Goal: Participate in discussion: Engage in conversation with other users on a specific topic

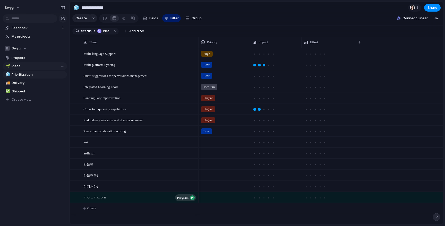
click at [51, 67] on span "Ideas" at bounding box center [39, 66] width 54 height 5
type input "*****"
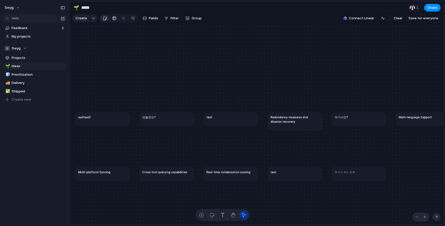
click at [114, 16] on div at bounding box center [114, 18] width 4 height 8
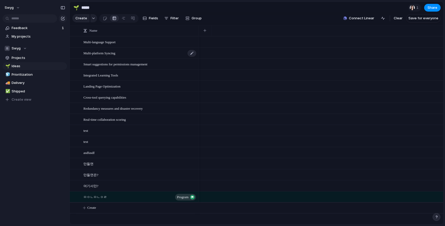
click at [146, 55] on div "Multi-platform Syncing" at bounding box center [139, 53] width 113 height 11
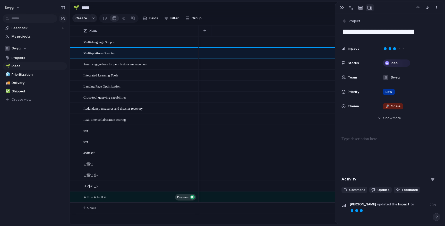
scroll to position [28, 0]
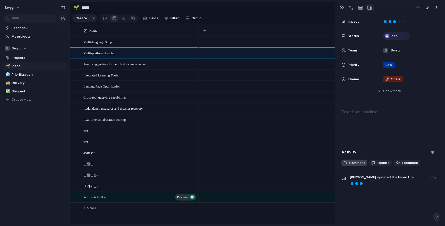
click at [348, 164] on button "Comment" at bounding box center [354, 163] width 26 height 7
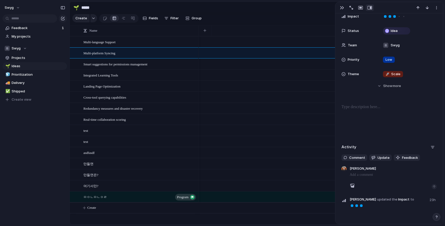
scroll to position [33, 0]
click at [371, 156] on div "button" at bounding box center [373, 157] width 4 height 4
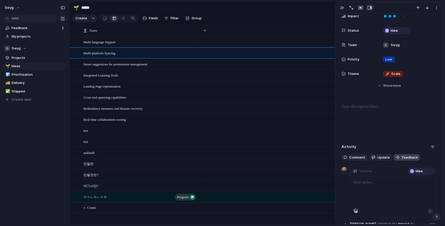
click at [409, 157] on span "Feedback" at bounding box center [410, 157] width 16 height 5
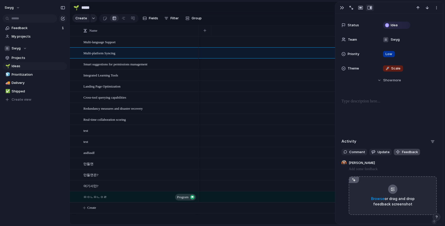
scroll to position [39, 0]
click at [354, 154] on span "Comment" at bounding box center [357, 151] width 16 height 5
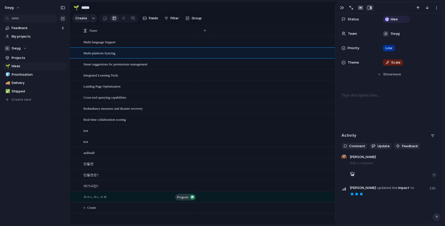
scroll to position [28, 0]
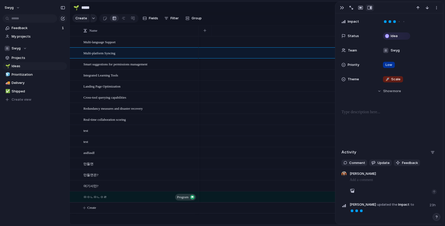
drag, startPoint x: 378, startPoint y: 128, endPoint x: 380, endPoint y: 126, distance: 3.3
click at [380, 126] on div "**********" at bounding box center [389, 101] width 108 height 232
click at [434, 151] on div "button" at bounding box center [432, 152] width 4 height 4
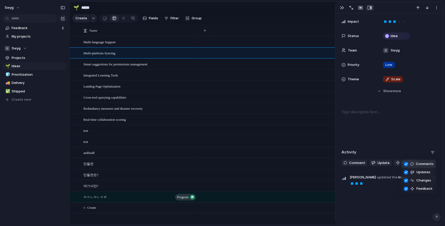
click at [399, 145] on div "Comments Updates Changes Feedback" at bounding box center [222, 113] width 445 height 226
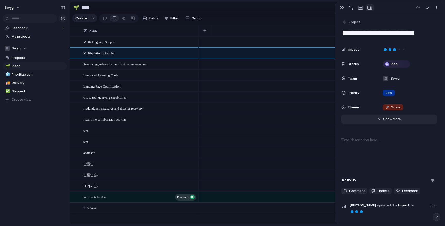
click at [382, 116] on button "Hide Show more" at bounding box center [388, 118] width 95 height 9
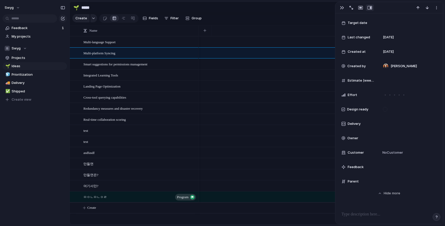
scroll to position [123, 0]
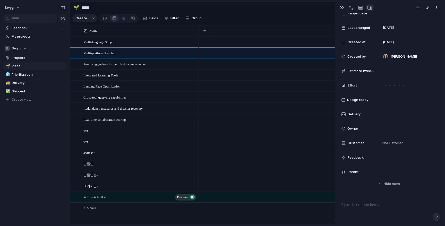
click at [365, 99] on span "Design ready" at bounding box center [357, 99] width 21 height 5
click at [386, 100] on div at bounding box center [385, 100] width 4 height 4
click at [391, 104] on div at bounding box center [407, 100] width 58 height 10
click at [389, 109] on div "Impact Status Idea Team Swyg Priority Low Theme 🚀 Scale Start date Target date …" at bounding box center [388, 49] width 95 height 255
click at [390, 111] on div at bounding box center [407, 114] width 58 height 10
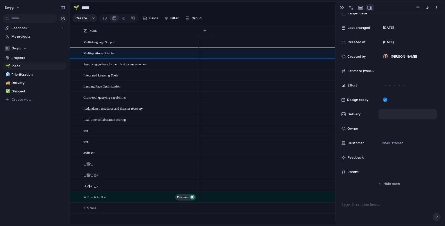
click at [390, 114] on div at bounding box center [408, 114] width 54 height 6
click at [382, 114] on div at bounding box center [408, 114] width 54 height 6
click at [384, 115] on div at bounding box center [408, 114] width 54 height 6
click at [384, 111] on div at bounding box center [408, 114] width 54 height 6
click at [396, 116] on div at bounding box center [408, 114] width 54 height 6
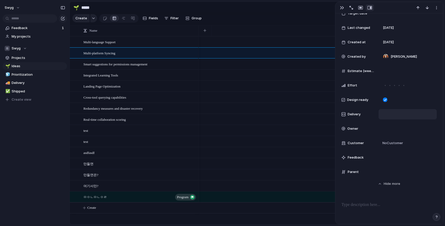
click at [391, 114] on div at bounding box center [408, 114] width 54 height 6
click at [423, 112] on div at bounding box center [408, 114] width 54 height 6
drag, startPoint x: 423, startPoint y: 112, endPoint x: 415, endPoint y: 114, distance: 8.4
click at [423, 112] on div at bounding box center [408, 114] width 54 height 6
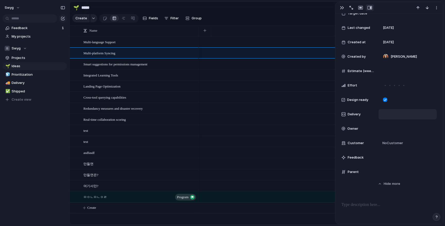
click at [415, 114] on div at bounding box center [408, 114] width 54 height 6
drag, startPoint x: 412, startPoint y: 115, endPoint x: 394, endPoint y: 128, distance: 21.9
click at [404, 119] on div "Impact Status Idea Team Swyg Priority Low Theme 🚀 Scale Start date Target date …" at bounding box center [388, 49] width 95 height 255
click at [388, 129] on div at bounding box center [408, 129] width 54 height 6
click at [389, 128] on div "[PERSON_NAME] [PERSON_NAME]" at bounding box center [222, 113] width 445 height 226
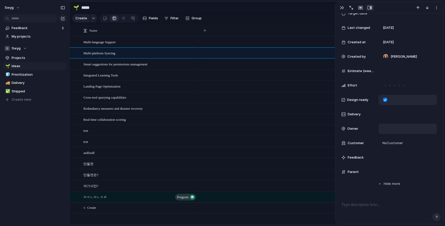
click at [392, 100] on div at bounding box center [407, 100] width 58 height 10
click at [389, 101] on form at bounding box center [385, 100] width 8 height 4
click at [386, 100] on div at bounding box center [385, 100] width 4 height 4
click at [393, 86] on div at bounding box center [394, 85] width 5 height 5
click at [335, 82] on div at bounding box center [337, 113] width 5 height 222
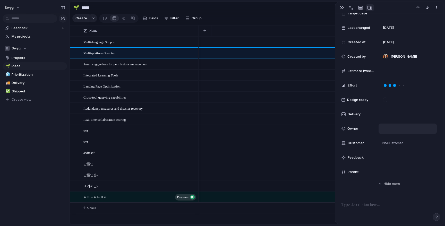
click at [359, 69] on span "Estimate (weeks)" at bounding box center [360, 70] width 27 height 5
click at [382, 71] on input "number" at bounding box center [399, 71] width 36 height 4
click at [358, 70] on span "Estimate (weeks)" at bounding box center [360, 70] width 27 height 5
click at [367, 72] on span "Estimate (weeks)" at bounding box center [360, 70] width 27 height 5
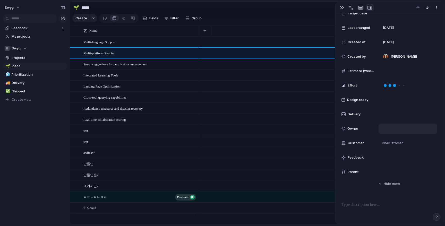
click at [367, 72] on span "Estimate (weeks)" at bounding box center [360, 70] width 27 height 5
click at [406, 70] on div at bounding box center [408, 71] width 54 height 6
click at [396, 71] on input "number" at bounding box center [399, 71] width 36 height 4
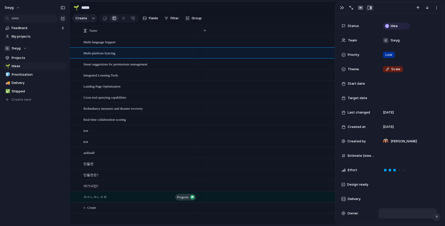
scroll to position [33, 0]
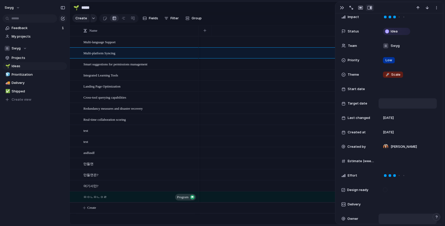
click at [397, 98] on div at bounding box center [407, 103] width 58 height 10
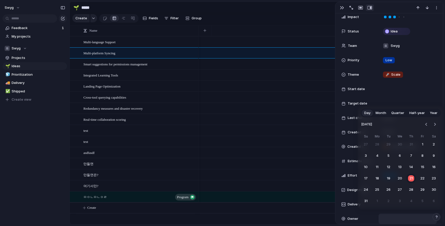
click at [383, 82] on div "Day Month Quarter Half-year Year [DATE] Su Mo Tu We Th Fr Sa 27 28 29 30 31 1 2…" at bounding box center [222, 113] width 445 height 226
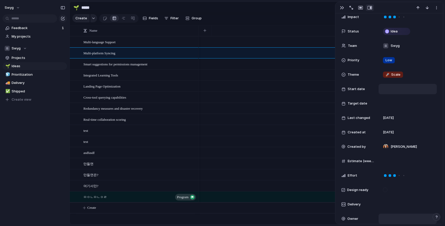
click at [397, 84] on div at bounding box center [407, 89] width 58 height 10
click at [361, 81] on div "Day Month Quarter Half-year Year [DATE] Su Mo Tu We Th Fr Sa 27 28 29 30 31 1 2…" at bounding box center [222, 113] width 445 height 226
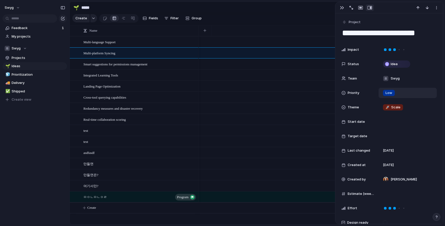
click at [395, 91] on div "Low" at bounding box center [389, 93] width 16 height 6
